Goal: Entertainment & Leisure: Consume media (video, audio)

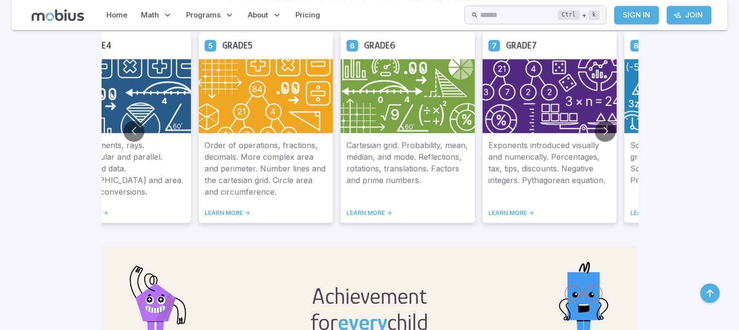
scroll to position [561, 0]
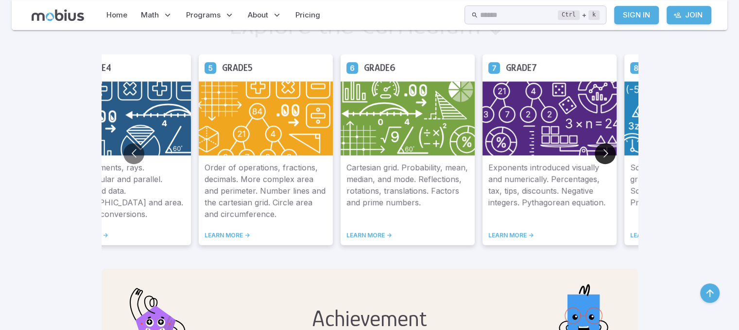
click at [607, 157] on button "Go to next slide" at bounding box center [605, 153] width 21 height 21
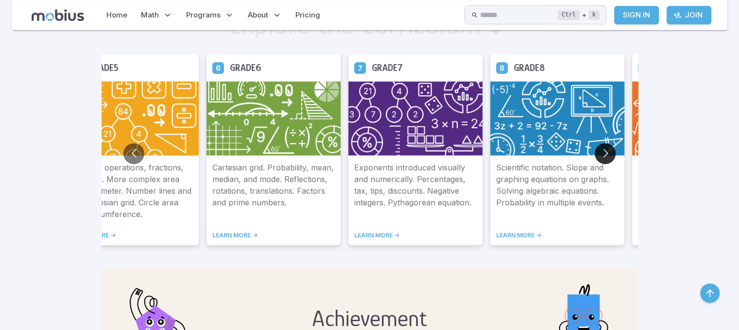
click at [607, 157] on button "Go to next slide" at bounding box center [605, 153] width 21 height 21
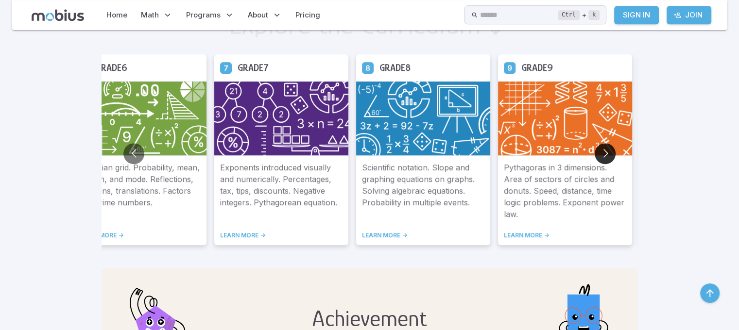
click at [607, 157] on button "Go to next slide" at bounding box center [605, 153] width 21 height 21
click at [527, 239] on link "LEARN MORE ->" at bounding box center [565, 236] width 122 height 8
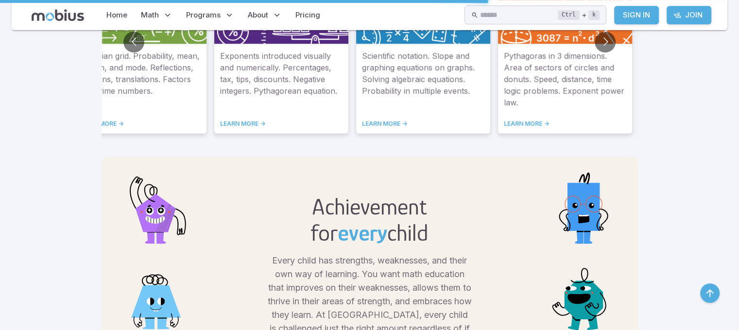
scroll to position [676, 7]
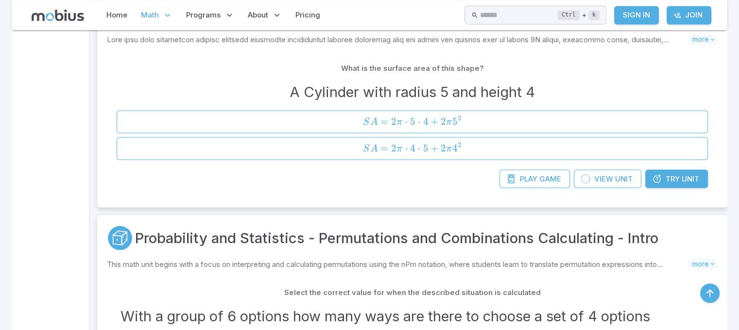
scroll to position [5712, 7]
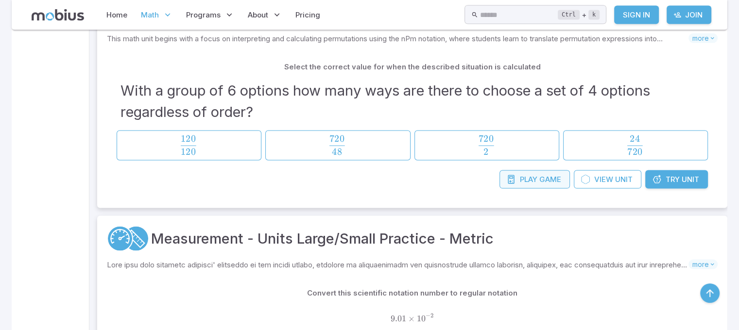
click at [482, 171] on div "Play Game View Unit Try Unit" at bounding box center [412, 185] width 611 height 28
click at [499, 171] on link "Play Game" at bounding box center [534, 180] width 70 height 18
click at [506, 175] on icon at bounding box center [511, 180] width 10 height 10
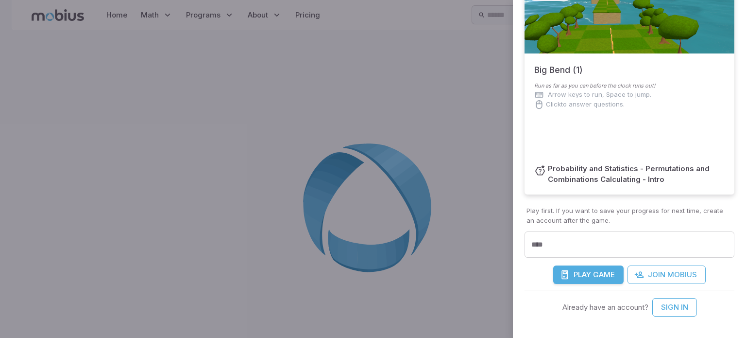
scroll to position [70, 0]
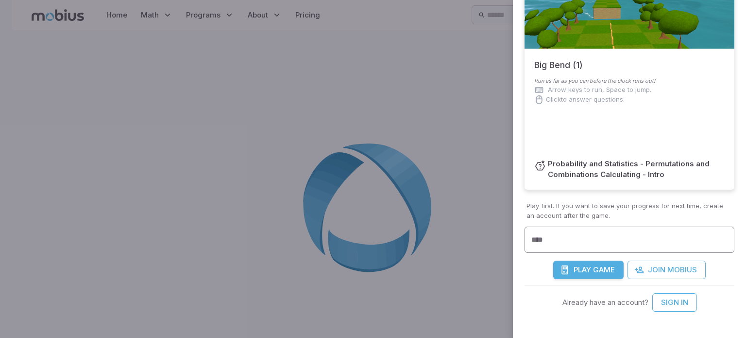
click at [561, 244] on input "****" at bounding box center [630, 239] width 210 height 27
type input "*"
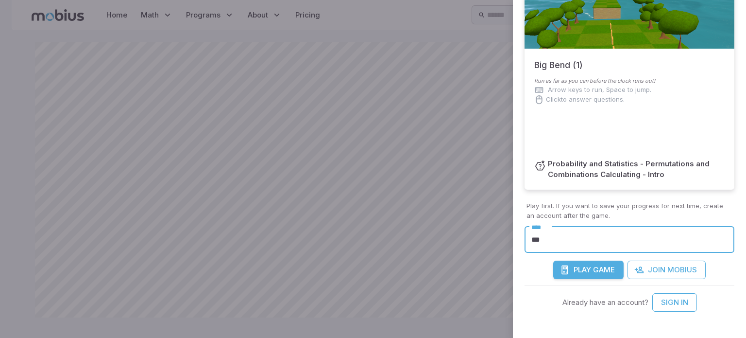
click at [548, 242] on input "***" at bounding box center [630, 239] width 210 height 27
type input "*******"
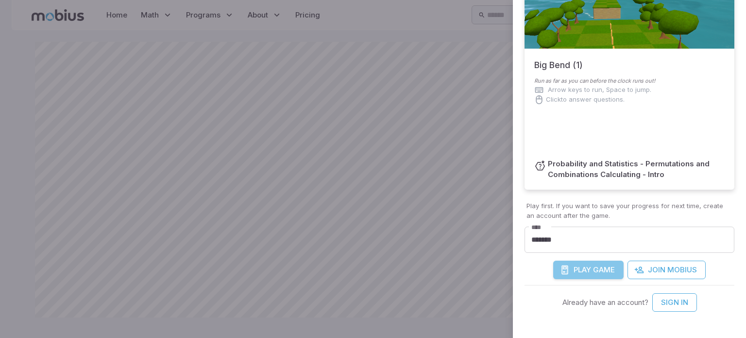
click at [575, 265] on span "Play" at bounding box center [582, 269] width 17 height 11
